Goal: Task Accomplishment & Management: Use online tool/utility

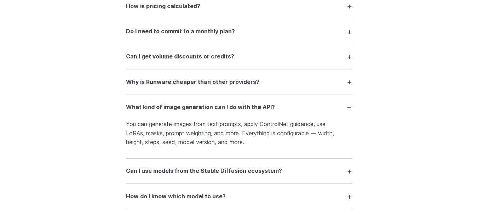
click at [367, 135] on div "FAQ What is Runware and what can I do with it? Runware is a high-performance AI…" at bounding box center [239, 160] width 478 height 653
click at [379, 136] on div "FAQ What is Runware and what can I do with it? Runware is a high-performance AI…" at bounding box center [239, 160] width 478 height 653
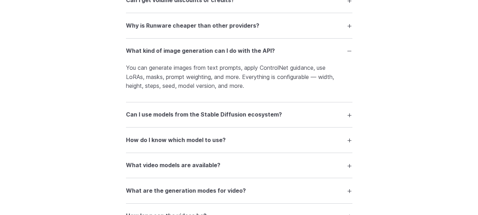
scroll to position [1117, 0]
click at [348, 115] on summary "Can I use models from the Stable Diffusion ecosystem?" at bounding box center [239, 114] width 226 height 13
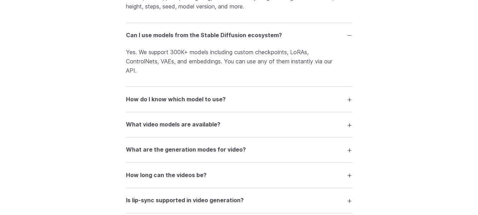
scroll to position [1202, 0]
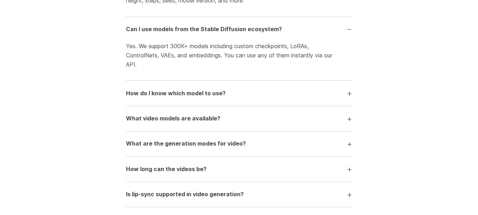
click at [341, 97] on summary "How do I know which model to use?" at bounding box center [239, 92] width 226 height 13
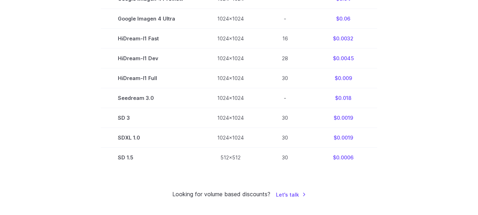
scroll to position [466, 0]
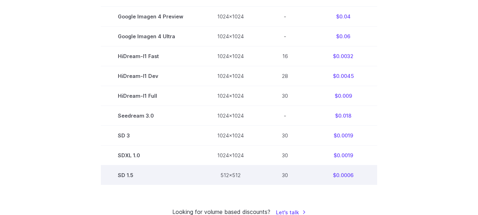
click at [131, 177] on td "SD 1.5" at bounding box center [150, 175] width 99 height 20
click at [345, 171] on td "$0.0006" at bounding box center [343, 175] width 68 height 20
click at [344, 173] on td "$0.0006" at bounding box center [343, 175] width 68 height 20
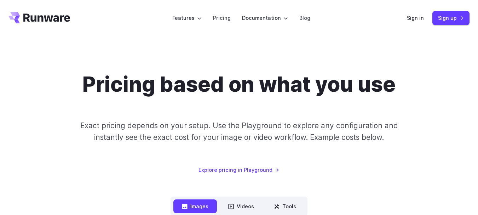
scroll to position [0, 0]
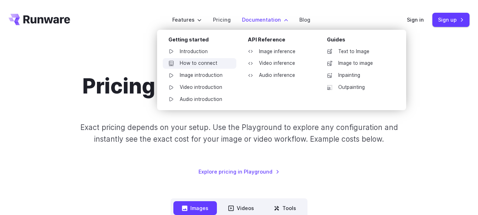
click at [200, 62] on link "How to connect" at bounding box center [200, 63] width 74 height 11
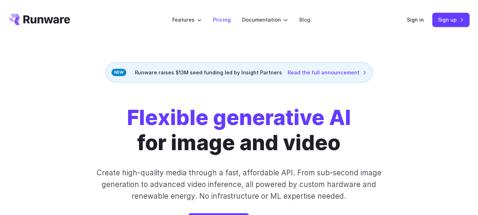
click at [231, 20] on link "Pricing" at bounding box center [222, 20] width 18 height 8
click at [222, 19] on link "Pricing" at bounding box center [222, 20] width 18 height 8
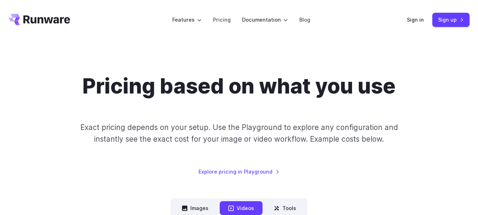
click at [330, 167] on div "Pricing based on what you use Exact pricing depends on your setup. Use the Play…" at bounding box center [238, 125] width 461 height 102
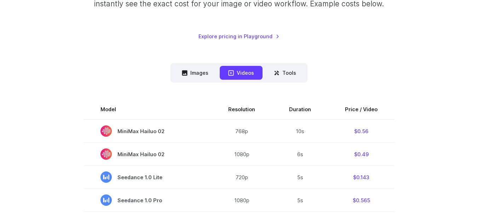
scroll to position [142, 0]
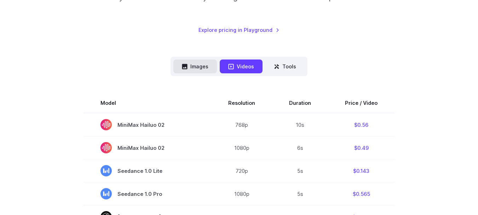
click at [207, 69] on button "Images" at bounding box center [195, 66] width 44 height 14
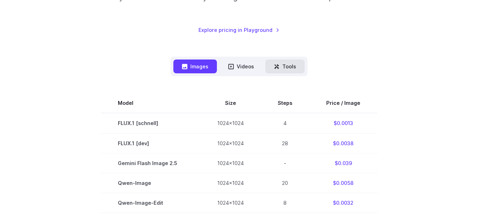
click at [278, 67] on icon at bounding box center [277, 67] width 6 height 6
click at [288, 68] on button "Tools" at bounding box center [284, 66] width 39 height 14
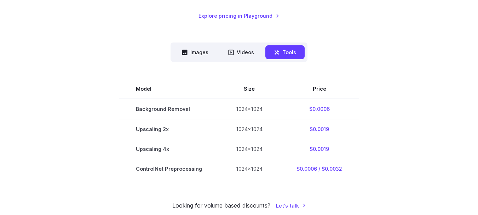
scroll to position [170, 0]
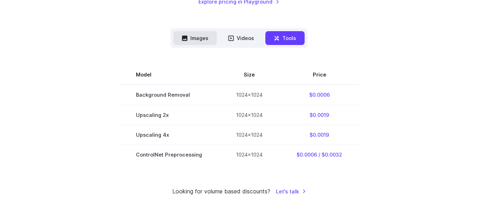
click at [201, 33] on button "Images" at bounding box center [195, 38] width 44 height 14
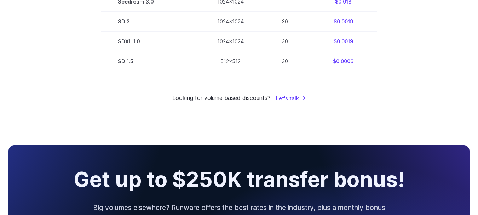
scroll to position [566, 0]
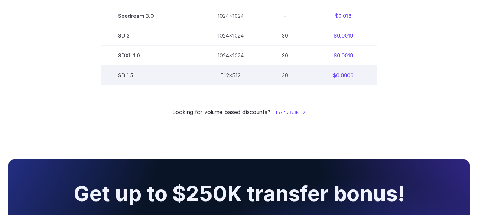
click at [252, 79] on td "512x512" at bounding box center [230, 75] width 60 height 20
click at [334, 76] on td "$0.0006" at bounding box center [343, 75] width 68 height 20
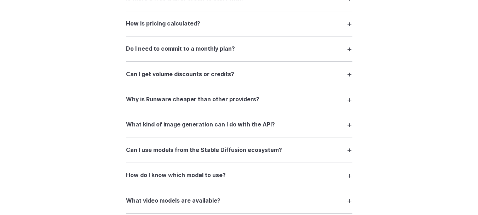
scroll to position [1019, 0]
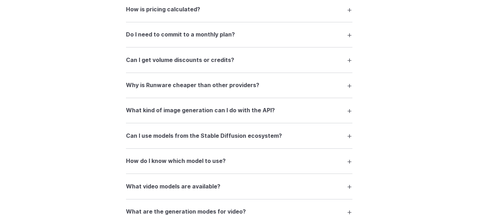
click at [283, 85] on summary "Why is Runware cheaper than other providers?" at bounding box center [239, 85] width 226 height 13
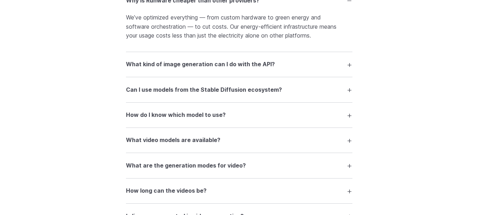
scroll to position [1104, 0]
click at [274, 66] on summary "What kind of image generation can I do with the API?" at bounding box center [239, 63] width 226 height 13
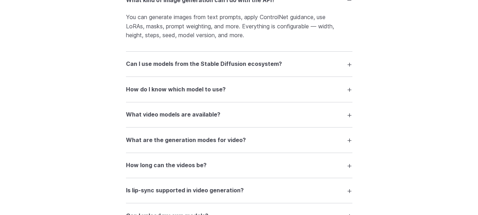
scroll to position [1189, 0]
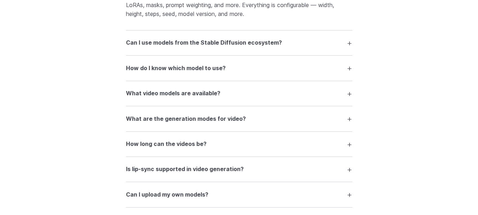
click at [274, 66] on summary "How do I know which model to use?" at bounding box center [239, 67] width 226 height 13
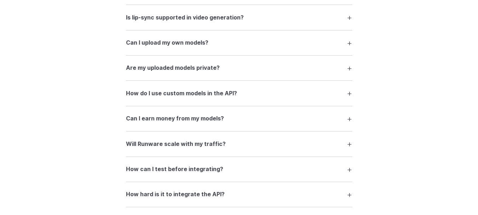
scroll to position [1373, 0]
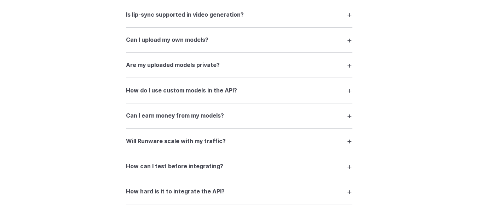
click at [213, 98] on details "How do I use custom models in the API? Each uploaded model gets a unique AIR ID…" at bounding box center [239, 90] width 226 height 25
click at [212, 94] on h3 "How do I use custom models in the API?" at bounding box center [181, 90] width 111 height 9
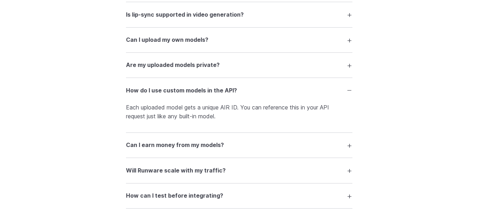
click at [187, 151] on summary "Can I earn money from my models?" at bounding box center [239, 144] width 226 height 13
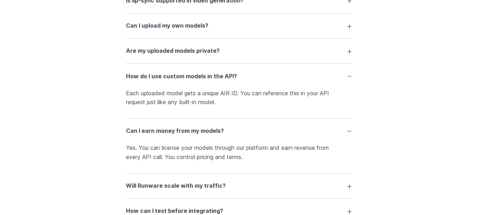
scroll to position [1443, 0]
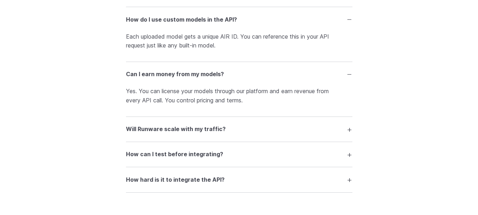
click at [335, 133] on summary "Will Runware scale with my traffic?" at bounding box center [239, 128] width 226 height 13
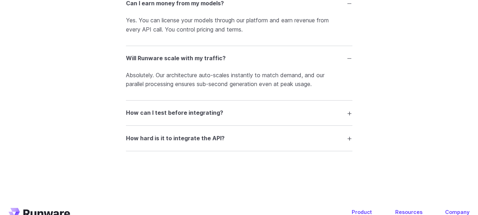
scroll to position [1528, 0]
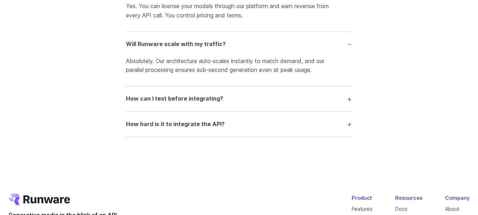
click at [318, 99] on summary "How can I test before integrating?" at bounding box center [239, 98] width 226 height 13
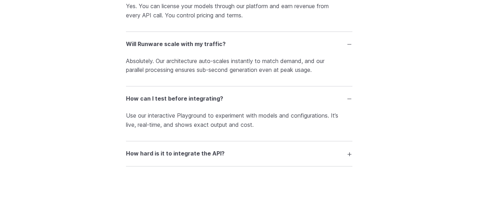
click at [341, 153] on summary "How hard is it to integrate the API?" at bounding box center [239, 153] width 226 height 13
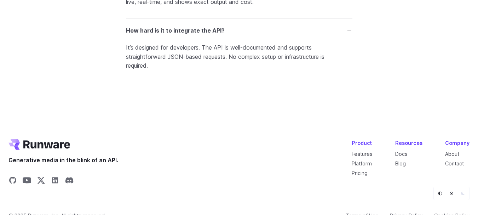
scroll to position [1642, 0]
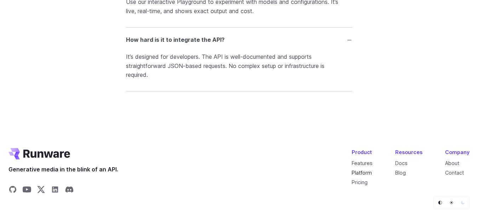
click at [371, 173] on link "Platform" at bounding box center [362, 172] width 20 height 6
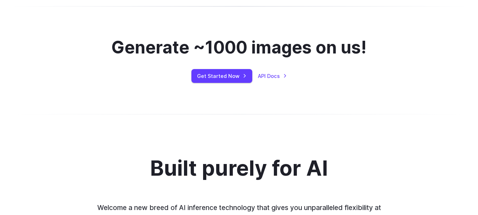
scroll to position [467, 0]
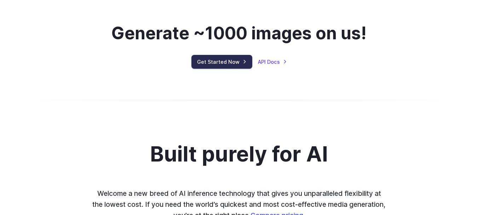
click at [243, 60] on link "Get Started Now" at bounding box center [221, 62] width 61 height 14
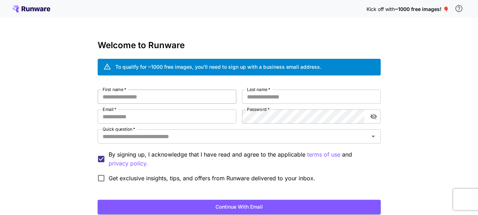
click at [227, 94] on input "First name   *" at bounding box center [167, 97] width 139 height 14
click at [246, 135] on input "Quick question   *" at bounding box center [233, 136] width 267 height 10
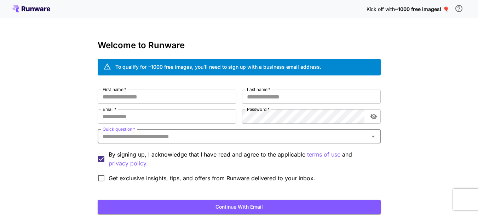
click at [246, 135] on input "Quick question   *" at bounding box center [233, 136] width 267 height 10
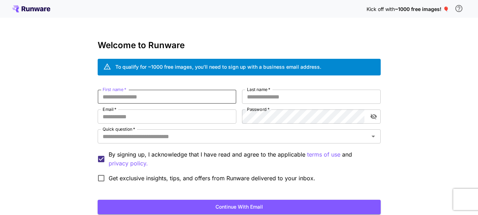
click at [145, 97] on input "First name   *" at bounding box center [167, 97] width 139 height 14
type input "*****"
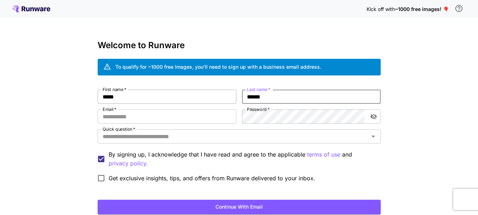
type input "******"
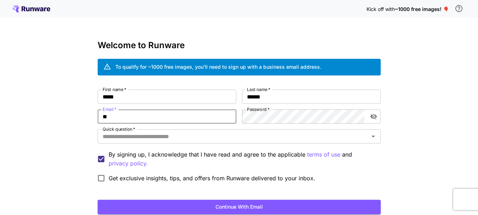
click at [153, 114] on input "**" at bounding box center [167, 116] width 139 height 14
type input "**********"
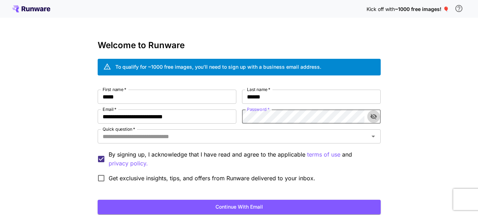
click at [370, 120] on button "toggle password visibility" at bounding box center [373, 116] width 13 height 13
click at [372, 143] on div "Quick question   * Quick question   *" at bounding box center [239, 136] width 283 height 15
click at [368, 142] on div "Quick question   *" at bounding box center [239, 136] width 283 height 14
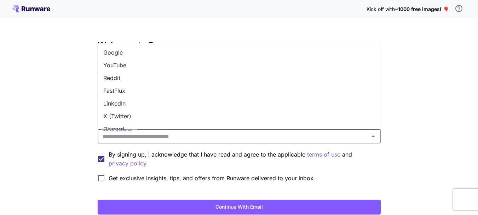
click at [180, 58] on li "Google" at bounding box center [239, 52] width 283 height 13
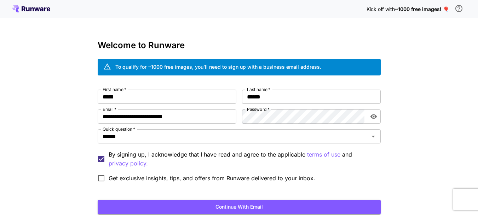
click at [58, 117] on div "**********" at bounding box center [239, 133] width 478 height 266
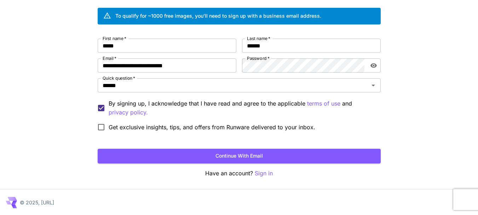
scroll to position [52, 0]
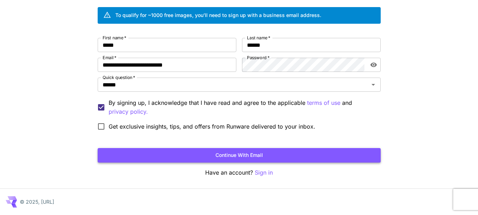
click at [200, 159] on button "Continue with email" at bounding box center [239, 155] width 283 height 15
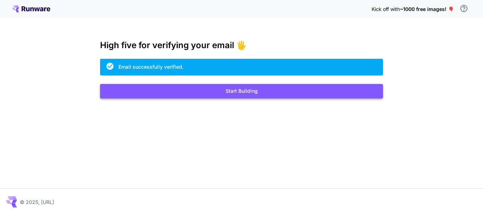
click at [275, 93] on button "Start Building" at bounding box center [241, 91] width 283 height 15
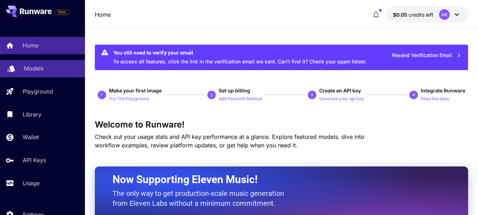
click at [41, 66] on p "Models" at bounding box center [33, 68] width 19 height 8
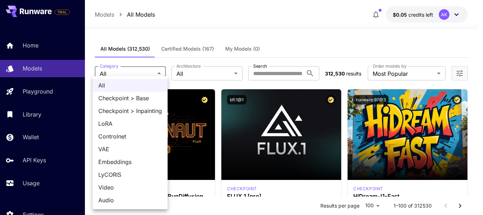
click at [211, 71] on div at bounding box center [241, 107] width 483 height 215
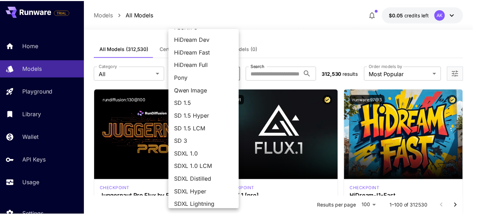
scroll to position [92, 0]
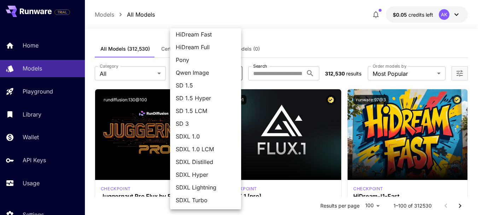
click at [210, 89] on span "SD 1.5" at bounding box center [206, 85] width 60 height 8
type input "****"
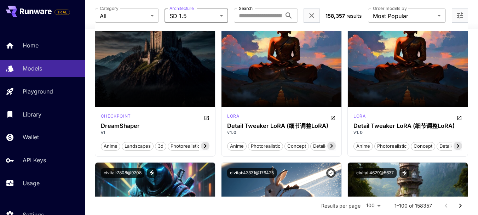
scroll to position [0, 0]
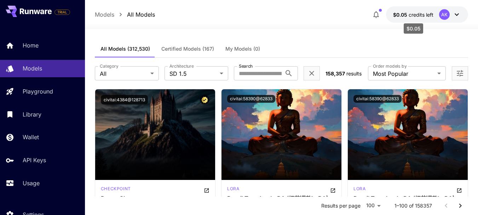
click at [396, 16] on span "$0.05" at bounding box center [401, 15] width 16 height 6
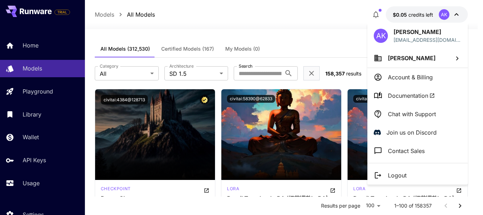
click at [43, 158] on div at bounding box center [241, 107] width 483 height 215
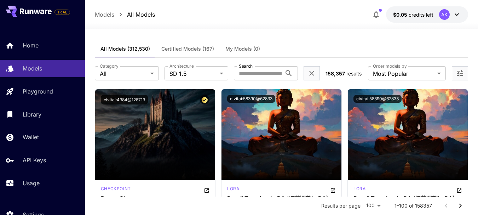
click at [41, 163] on p "API Keys" at bounding box center [34, 160] width 23 height 8
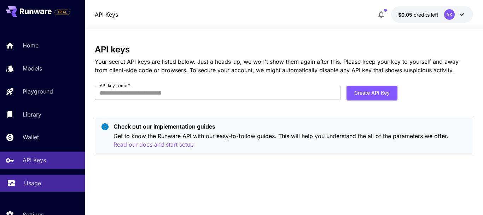
click at [35, 183] on p "Usage" at bounding box center [32, 183] width 17 height 8
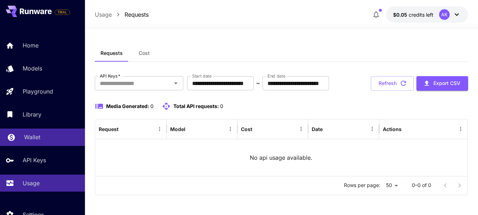
click at [38, 136] on p "Wallet" at bounding box center [32, 137] width 16 height 8
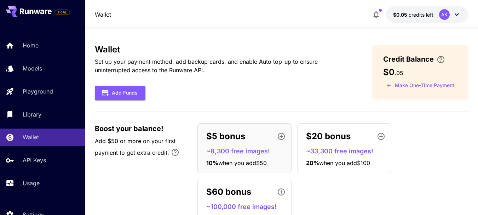
click at [212, 98] on div "Add Funds" at bounding box center [222, 93] width 254 height 15
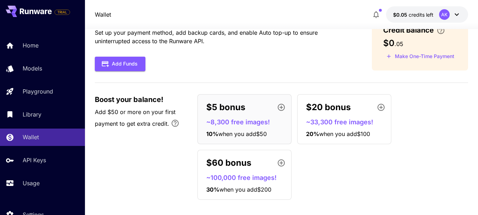
scroll to position [35, 0]
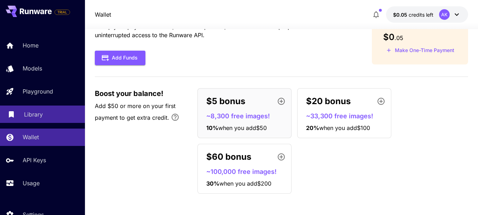
click at [50, 114] on div "Library" at bounding box center [51, 114] width 55 height 8
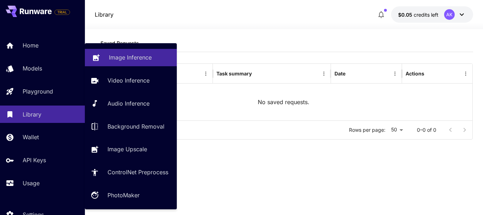
click at [143, 58] on p "Image Inference" at bounding box center [130, 57] width 43 height 8
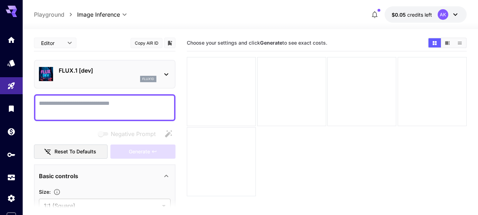
click at [167, 76] on icon at bounding box center [166, 74] width 8 height 8
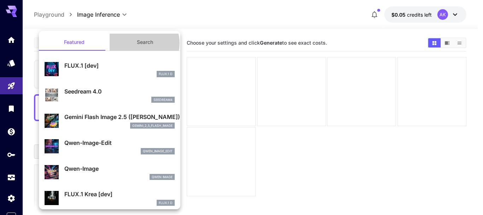
click at [138, 43] on button "Search" at bounding box center [145, 42] width 71 height 17
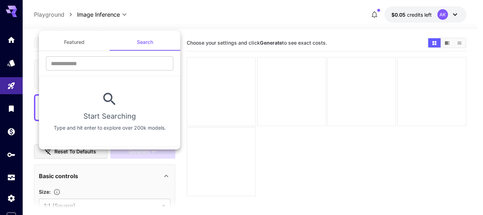
click at [115, 73] on div "​" at bounding box center [110, 65] width 142 height 19
click at [111, 68] on input "text" at bounding box center [109, 63] width 127 height 14
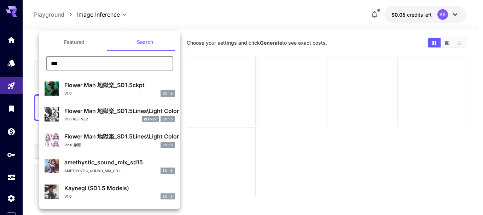
click at [85, 66] on input "***" at bounding box center [109, 63] width 127 height 14
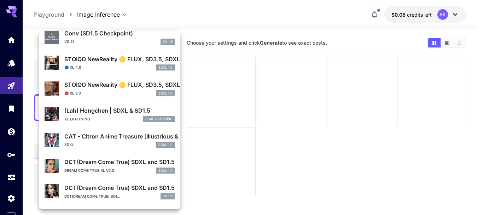
scroll to position [1, 0]
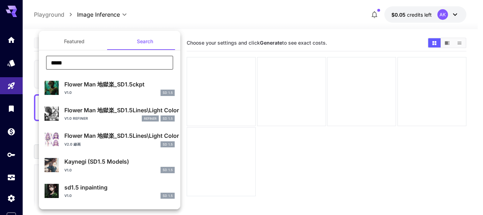
drag, startPoint x: 81, startPoint y: 67, endPoint x: 14, endPoint y: 54, distance: 67.7
click at [14, 54] on div "Featured Search ***** ​ Flower Man 地獄楽_SD1.5ckpt v1.0 SD 1.5 Flower Man 地獄楽_SD1…" at bounding box center [71, 106] width 142 height 212
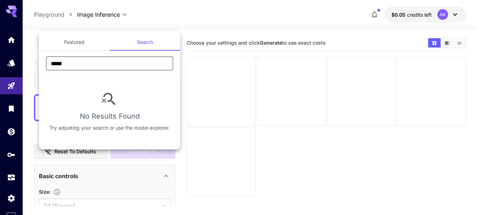
type input "*****"
click at [86, 45] on button "Featured" at bounding box center [74, 42] width 71 height 17
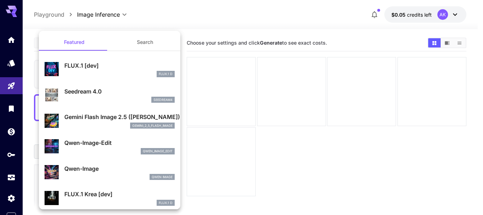
click at [197, 71] on div at bounding box center [241, 107] width 483 height 215
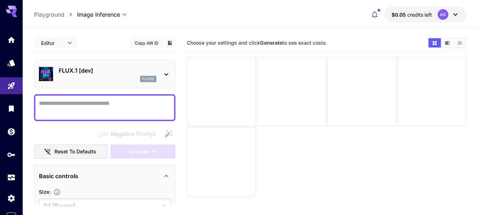
click at [169, 75] on icon at bounding box center [166, 74] width 8 height 8
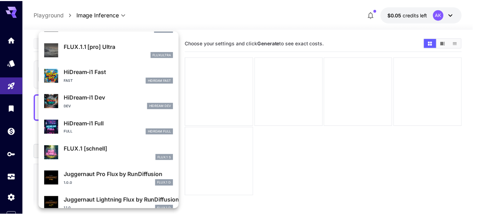
scroll to position [572, 0]
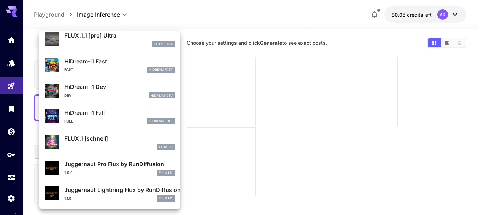
click at [164, 149] on p "FLUX.1 S" at bounding box center [165, 146] width 13 height 5
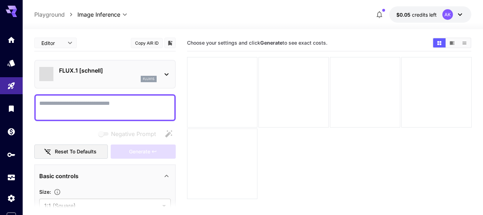
type input "*"
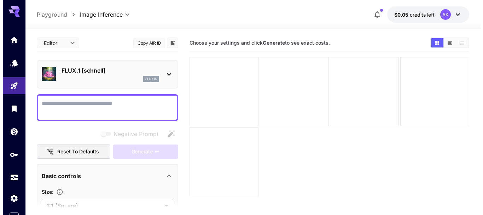
scroll to position [56, 0]
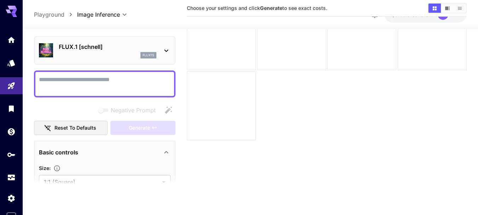
click at [181, 64] on main "**********" at bounding box center [250, 89] width 433 height 220
click at [166, 153] on icon at bounding box center [166, 152] width 8 height 8
click at [167, 177] on section at bounding box center [105, 185] width 142 height 18
click at [168, 171] on icon at bounding box center [166, 172] width 8 height 8
click at [85, 175] on p "Advanced controls" at bounding box center [65, 172] width 53 height 8
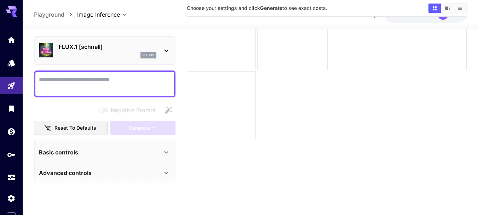
click at [87, 158] on div "Basic controls" at bounding box center [105, 152] width 132 height 17
click at [56, 179] on section at bounding box center [105, 185] width 142 height 18
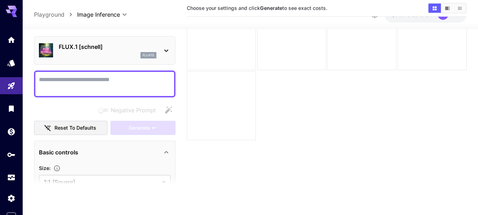
click at [73, 178] on section at bounding box center [105, 185] width 142 height 18
click at [167, 50] on icon at bounding box center [166, 50] width 8 height 8
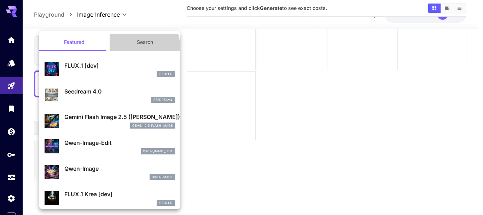
click at [139, 45] on button "Search" at bounding box center [145, 42] width 71 height 17
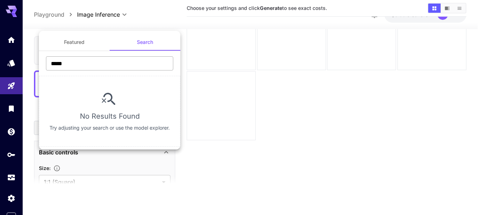
click at [111, 65] on input "*****" at bounding box center [109, 63] width 127 height 14
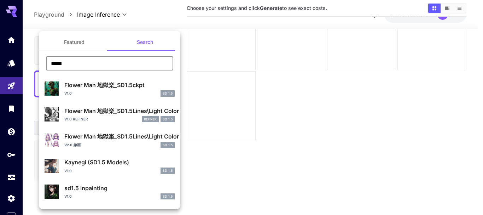
type input "*****"
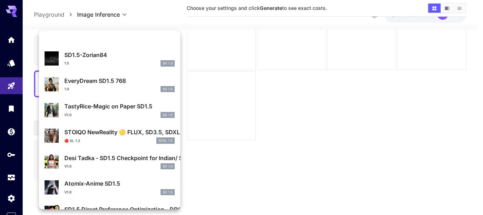
scroll to position [223, 0]
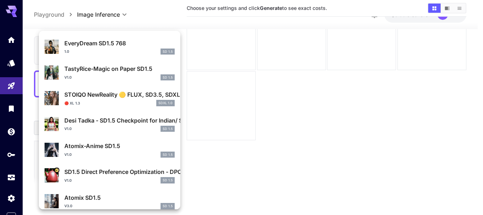
drag, startPoint x: 181, startPoint y: 69, endPoint x: 175, endPoint y: 73, distance: 6.9
click at [142, 73] on div "Featured Search ***** ​ SD1.5-Zorian84 1.5 SD 1.5 EveryDream SD1.5 768 1.0 SD 1…" at bounding box center [71, 106] width 142 height 212
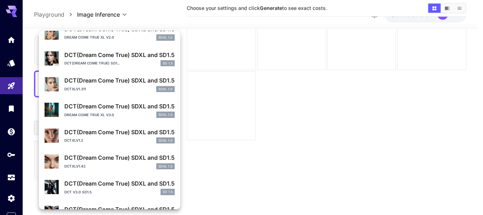
scroll to position [643, 0]
